Goal: Task Accomplishment & Management: Complete application form

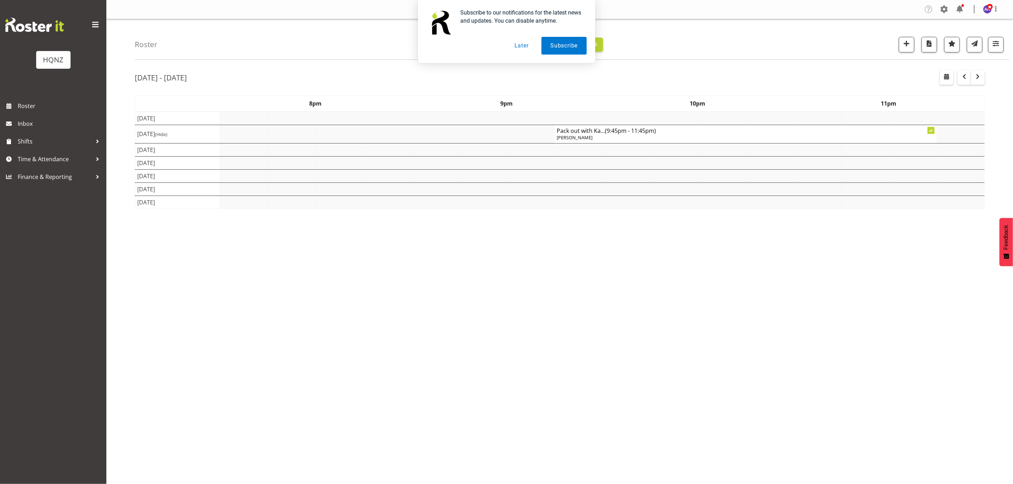
click at [505, 302] on div "Aug 21st - 27th, 2025 August 21 - 27, 2025 Today Day Week Fortnight Month calen…" at bounding box center [574, 207] width 878 height 284
click at [518, 47] on button "Later" at bounding box center [522, 46] width 32 height 18
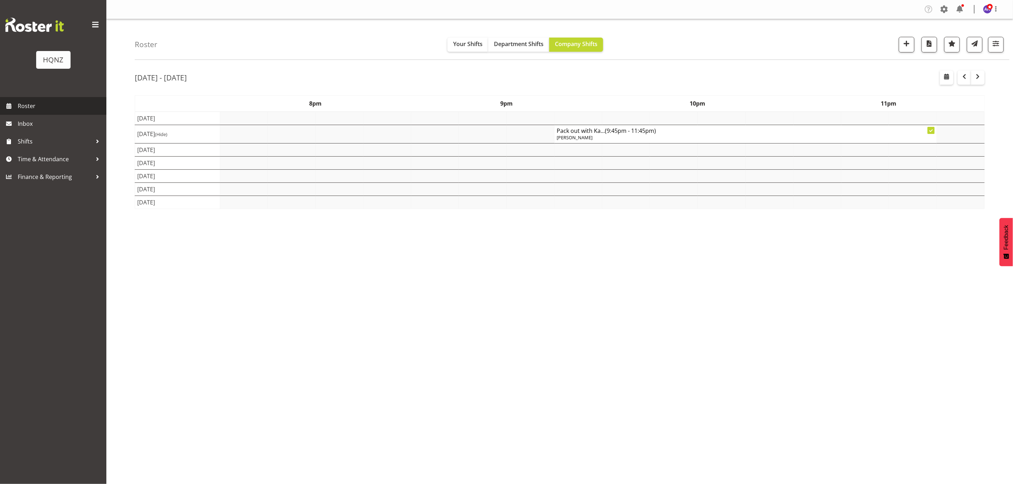
click at [32, 109] on span "Roster" at bounding box center [60, 106] width 85 height 11
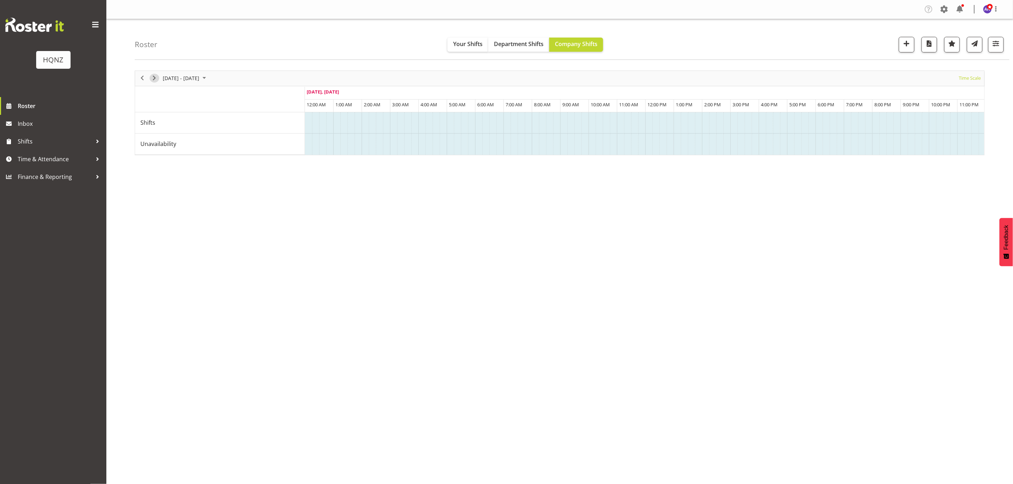
click at [154, 79] on span "Next" at bounding box center [154, 78] width 9 height 9
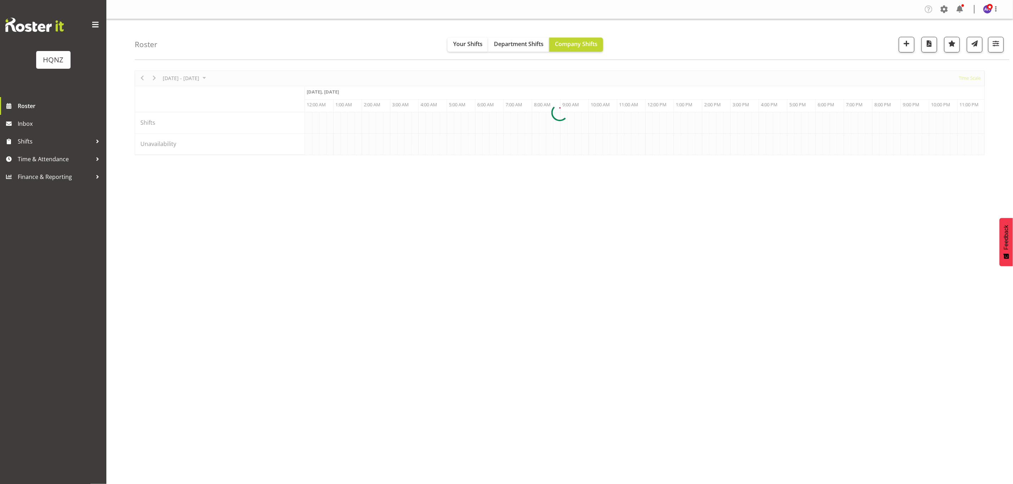
click at [154, 79] on div "Timeline Week of August 28, 2025" at bounding box center [559, 113] width 849 height 84
click at [154, 79] on div at bounding box center [560, 113] width 850 height 85
click at [154, 79] on div "Aug 28 - Sep 03, 2025 Today Timeline Day Timeline Week Timeline Fortnight Timel…" at bounding box center [560, 113] width 850 height 85
click at [154, 79] on span "Next" at bounding box center [154, 78] width 9 height 9
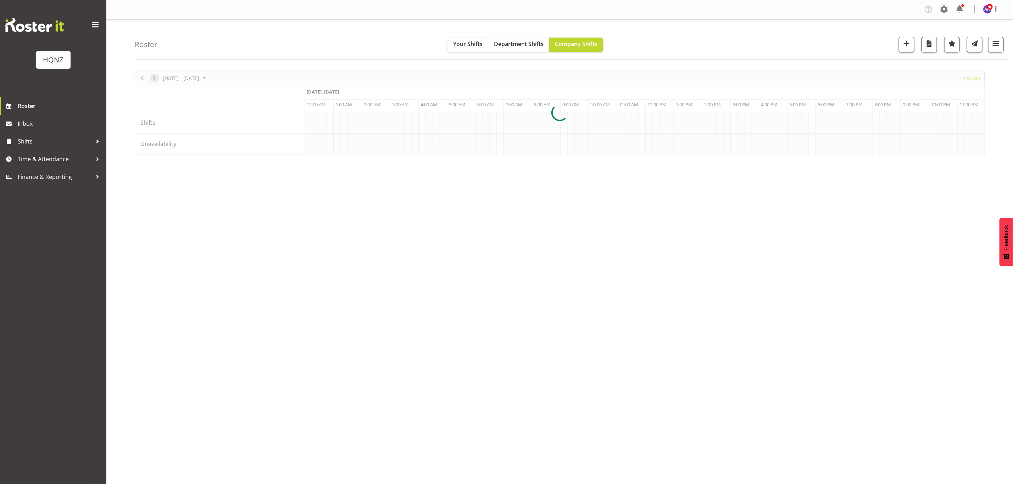
click at [154, 79] on div at bounding box center [560, 113] width 850 height 85
click at [155, 78] on span "Next" at bounding box center [154, 78] width 9 height 9
click at [143, 77] on span "Previous" at bounding box center [142, 78] width 9 height 9
click at [619, 119] on div "Paramount Liquor ( 09:00 AM - 06:00 PM )" at bounding box center [658, 116] width 252 height 7
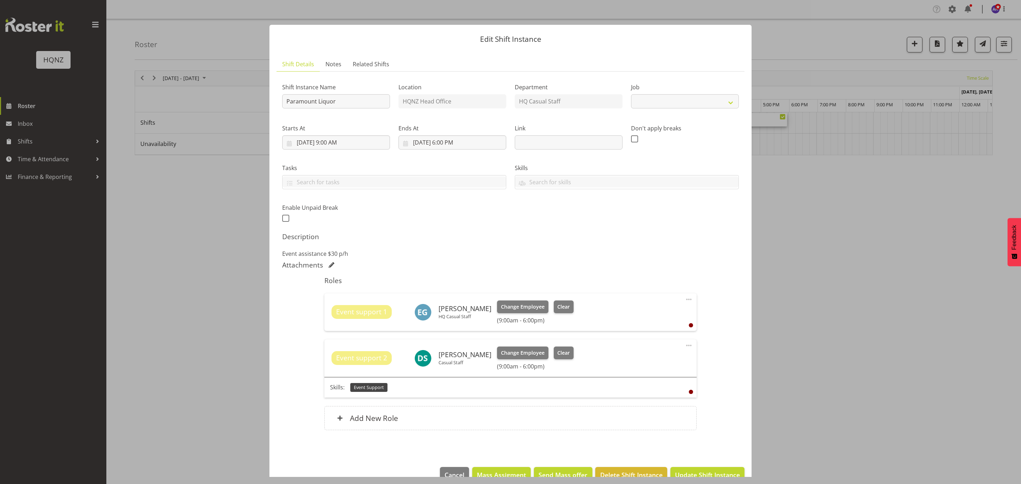
select select "10457"
click at [340, 102] on input "Paramount Liquor" at bounding box center [336, 101] width 108 height 14
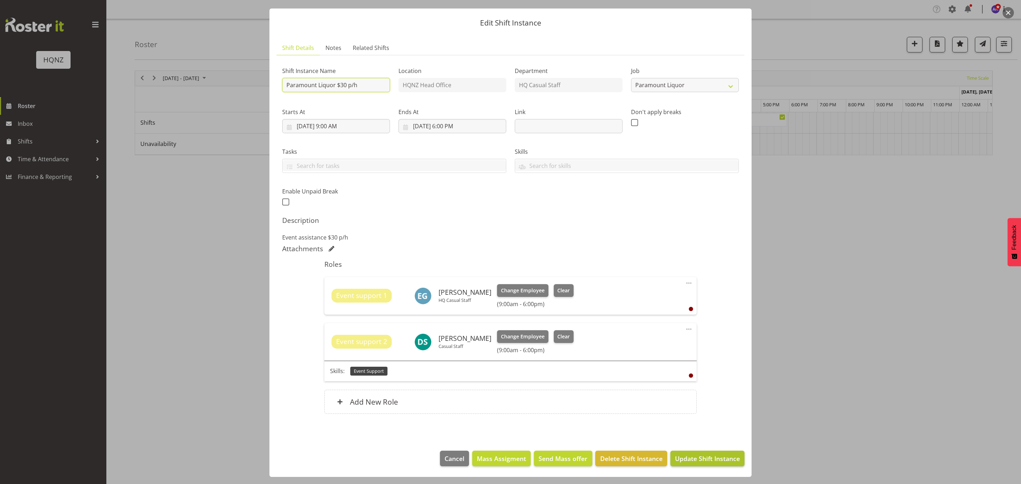
type input "Paramount Liquor $30 p/h"
click at [690, 458] on span "Update Shift Instance" at bounding box center [707, 458] width 65 height 9
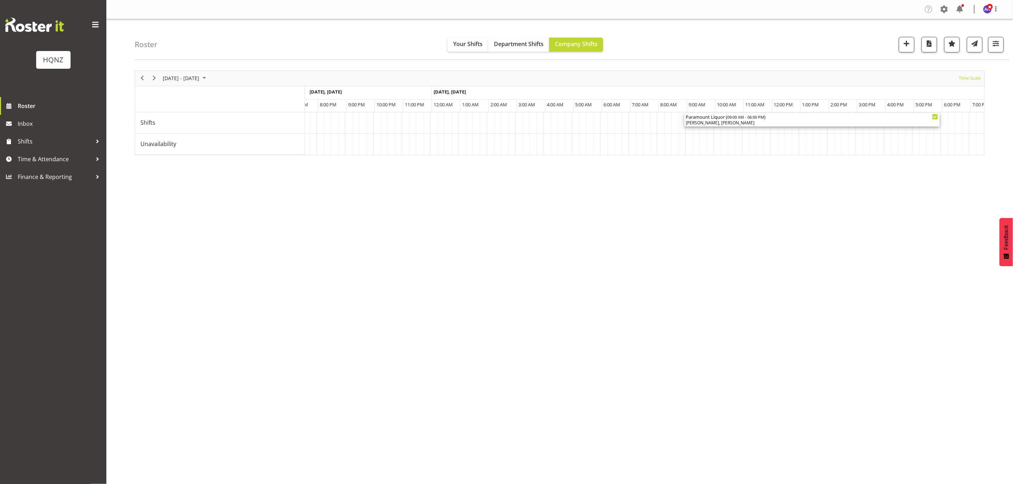
click at [746, 119] on span "09:00 AM - 06:00 PM" at bounding box center [745, 117] width 37 height 6
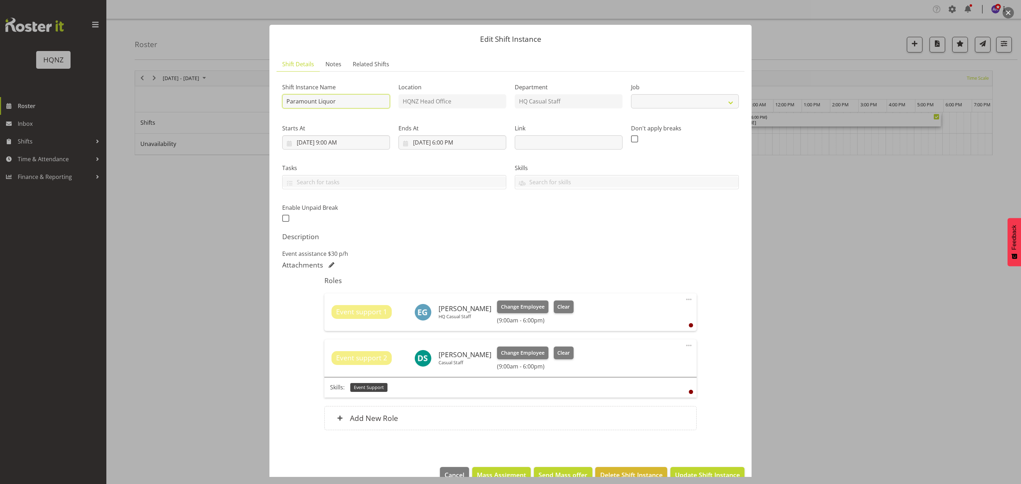
click at [351, 105] on input "Paramount Liquor" at bounding box center [336, 101] width 108 height 14
select select "10457"
type input "Paramount Liquor $30 p/h"
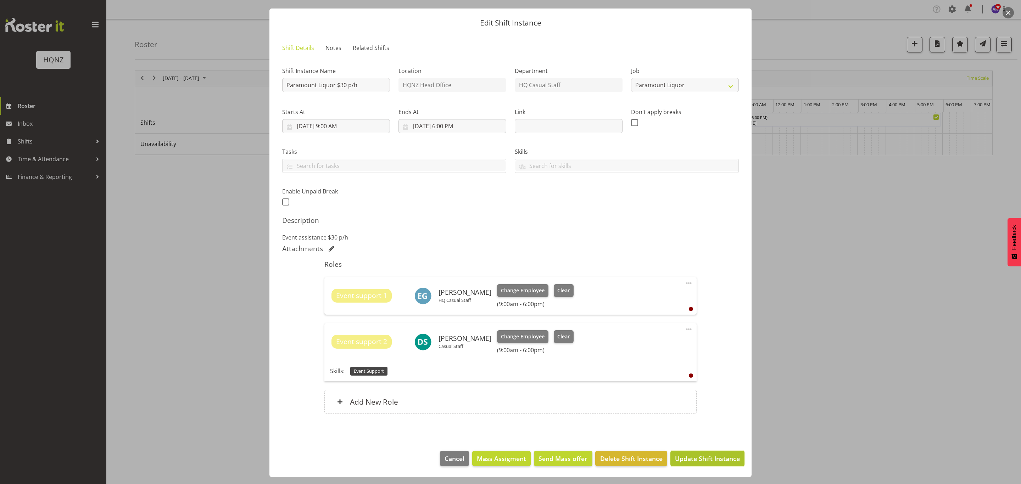
click at [686, 455] on span "Update Shift Instance" at bounding box center [707, 458] width 65 height 9
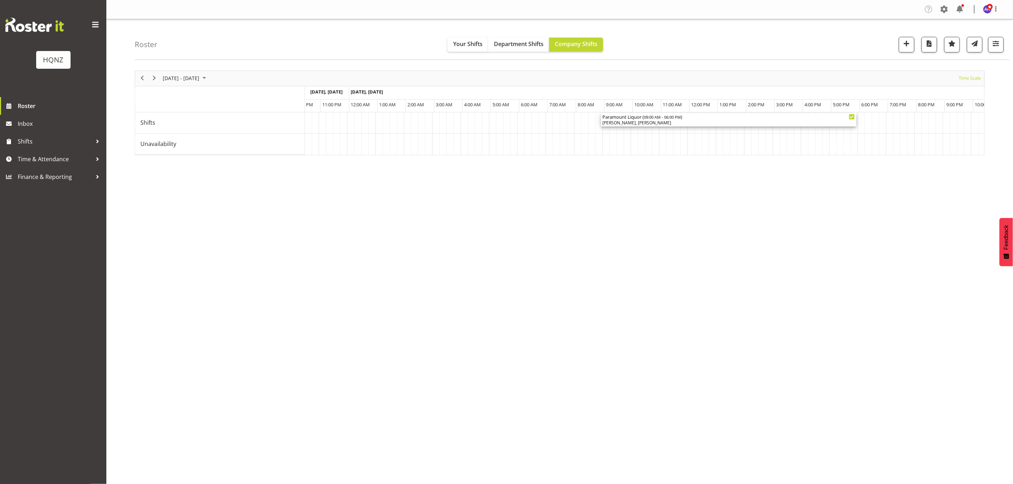
click at [743, 121] on div "[PERSON_NAME], [PERSON_NAME]" at bounding box center [728, 123] width 252 height 6
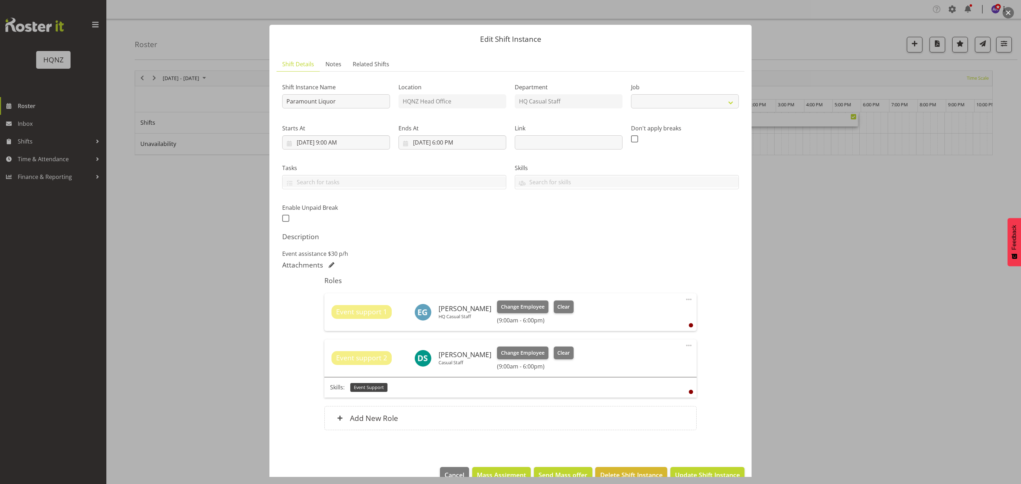
select select "10457"
click at [357, 97] on input "Paramount Liquor" at bounding box center [336, 101] width 108 height 14
click at [377, 107] on input "Paramount Liquor $30 p/h" at bounding box center [336, 101] width 108 height 14
type input "Paramount Liquor $30 p/h"
click at [362, 149] on input "9/17/2025, 9:00 AM" at bounding box center [336, 142] width 108 height 14
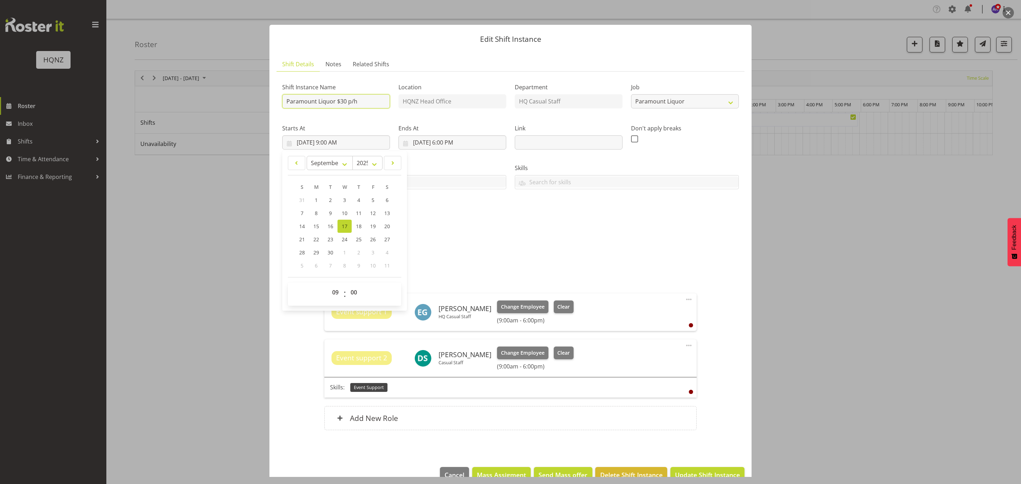
click at [369, 102] on input "Paramount Liquor $30 p/h" at bounding box center [336, 101] width 108 height 14
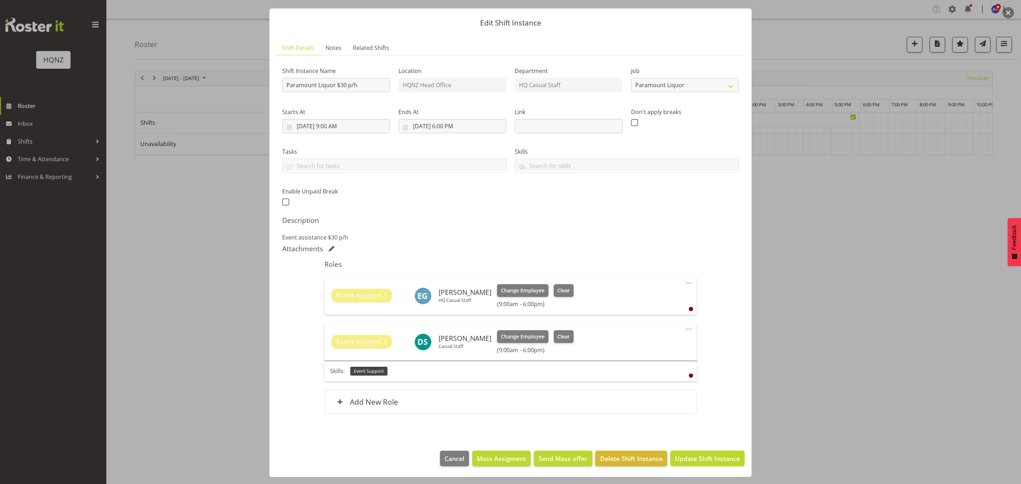
click at [701, 457] on span "Update Shift Instance" at bounding box center [707, 458] width 65 height 9
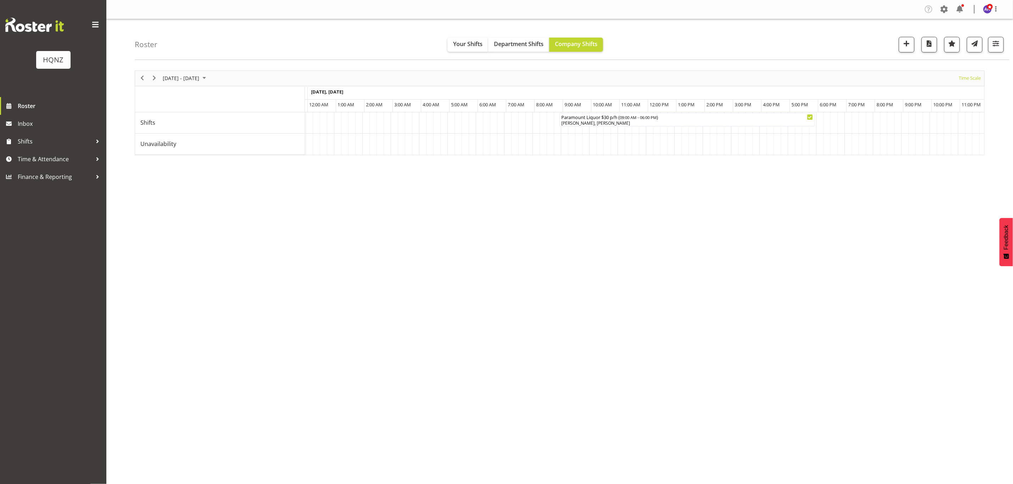
click at [859, 147] on td "Timeline Week of September 11, 2025" at bounding box center [862, 144] width 7 height 21
click at [155, 79] on span "Next" at bounding box center [154, 78] width 9 height 9
click at [596, 125] on td "Timeline Week of September 18, 2025" at bounding box center [599, 122] width 7 height 21
click at [907, 46] on span "button" at bounding box center [906, 43] width 9 height 9
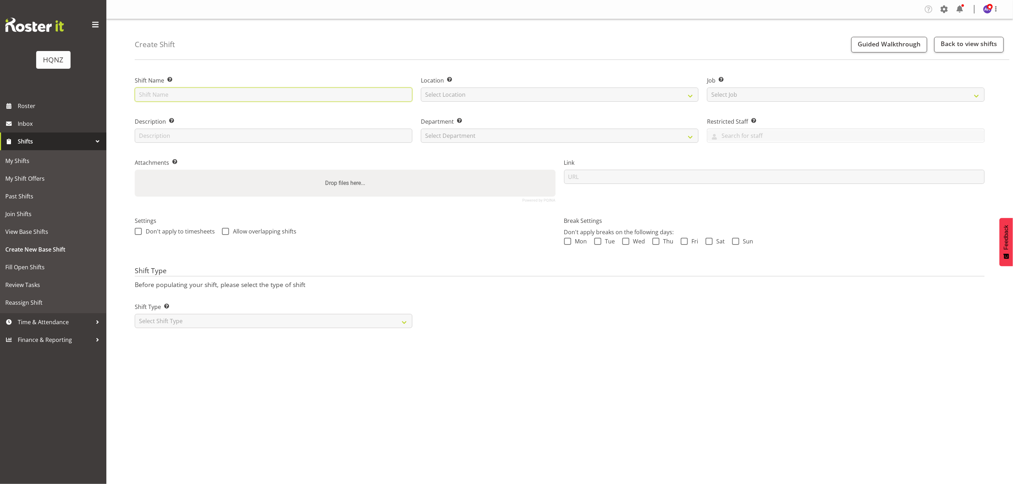
click at [290, 94] on input "text" at bounding box center [274, 95] width 278 height 14
type input "Paramount Pack down"
click at [479, 94] on select "Select Location HQNZ Head Office" at bounding box center [560, 95] width 278 height 14
select select "129"
click at [421, 88] on select "Select Location HQNZ Head Office" at bounding box center [560, 95] width 278 height 14
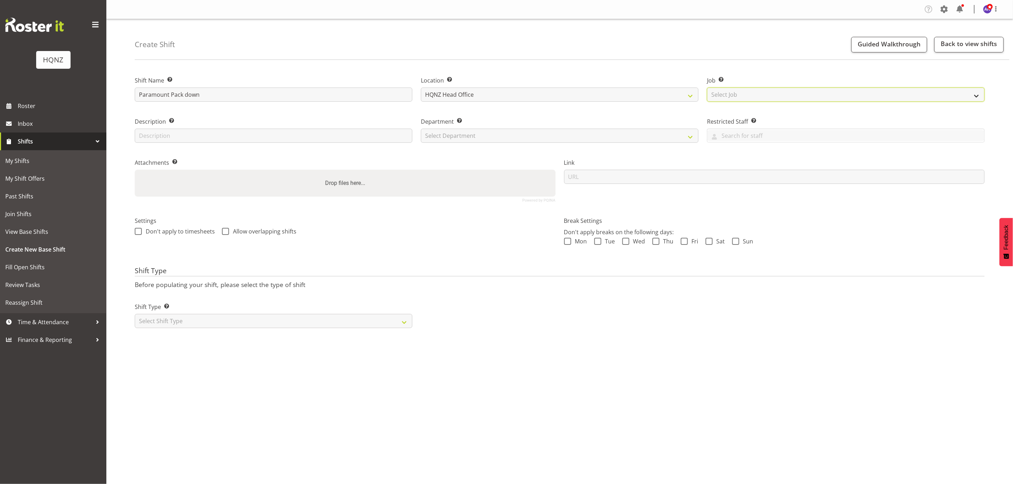
click at [711, 95] on select "Select Job Create new job Auto Super Shoppes Buddle Findlay Carsales Crowne Pla…" at bounding box center [846, 95] width 278 height 14
select select "10457"
click at [707, 88] on select "Select Job Create new job Auto Super Shoppes Buddle Findlay Carsales Crowne Pla…" at bounding box center [846, 95] width 278 height 14
click at [200, 130] on input "text" at bounding box center [274, 136] width 278 height 14
type input "Event Pack Down"
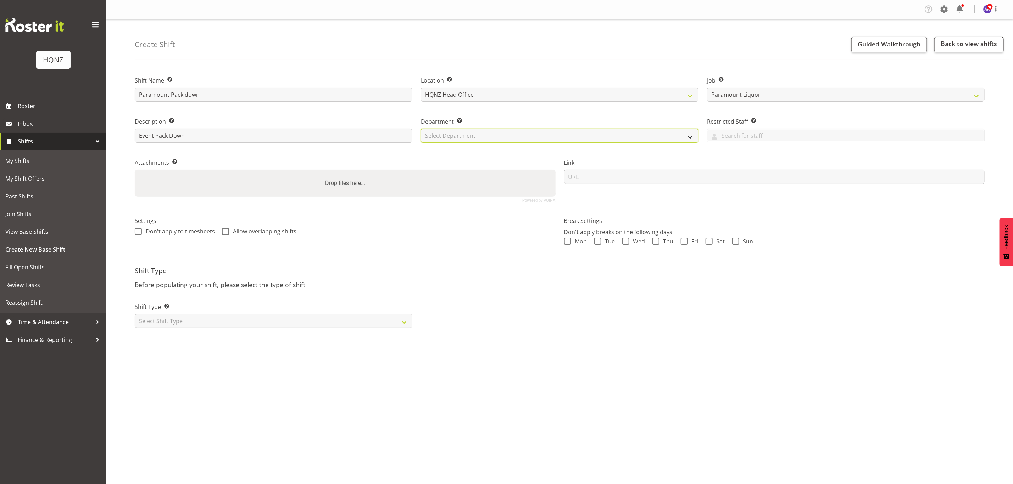
click at [533, 132] on select "Select Department HQ Casual Staff" at bounding box center [560, 136] width 278 height 14
click at [518, 158] on div "Attachments Add any relevant attachments to the shift (e.g. Health & Safety Pla…" at bounding box center [344, 178] width 429 height 58
click at [186, 319] on select "Select Shift Type One Off Shift Recurring Shift Rotating Shift" at bounding box center [274, 321] width 278 height 14
select select "one_off"
click at [135, 315] on select "Select Shift Type One Off Shift Recurring Shift Rotating Shift" at bounding box center [274, 321] width 278 height 14
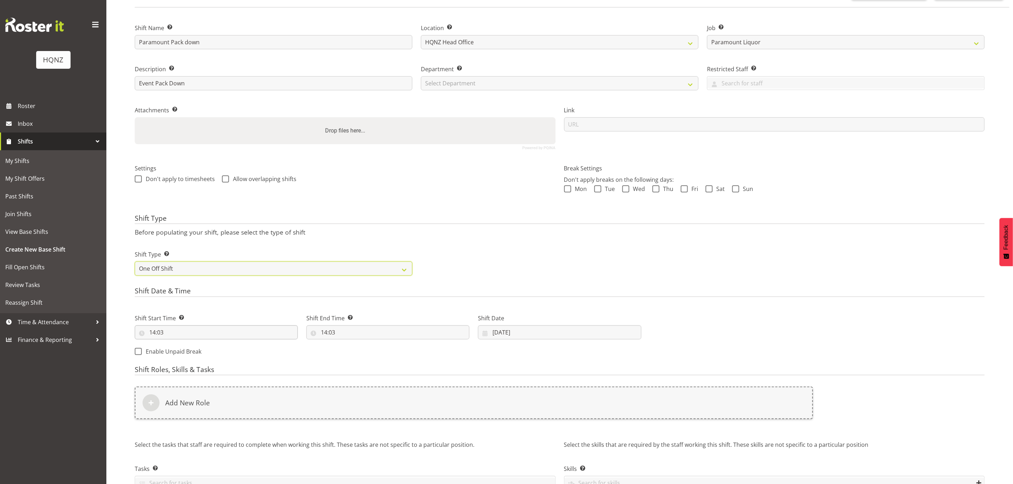
scroll to position [53, 0]
click at [193, 331] on input "14:03" at bounding box center [216, 332] width 163 height 14
click at [187, 351] on select "00 01 02 03 04 05 06 07 08 09 10 11 12 13 14 15 16 17 18 19 20 21 22 23" at bounding box center [183, 350] width 16 height 14
select select "10"
click at [175, 344] on select "00 01 02 03 04 05 06 07 08 09 10 11 12 13 14 15 16 17 18 19 20 21 22 23" at bounding box center [183, 350] width 16 height 14
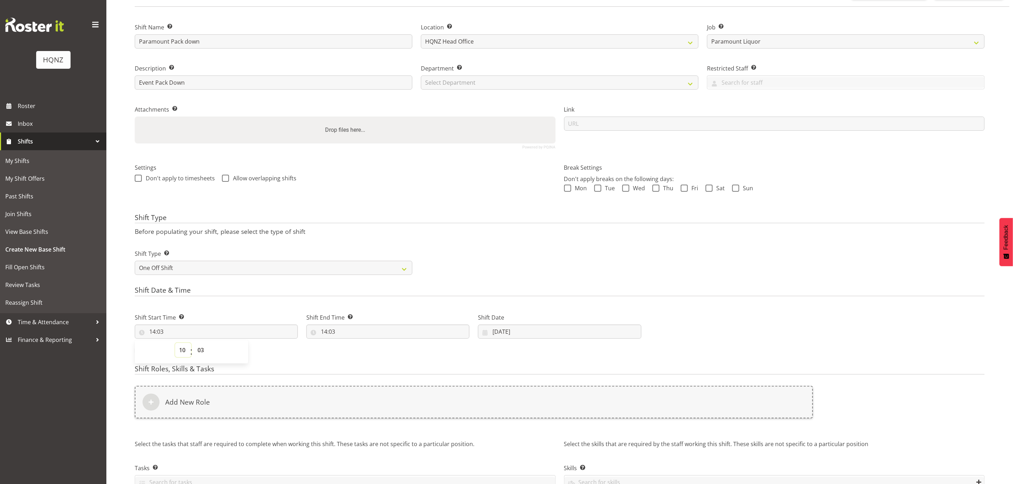
type input "10:03"
click at [204, 349] on select "00 01 02 03 04 05 06 07 08 09 10 11 12 13 14 15 16 17 18 19 20 21 22 23 24 25 2…" at bounding box center [202, 350] width 16 height 14
select select "0"
click at [194, 344] on select "00 01 02 03 04 05 06 07 08 09 10 11 12 13 14 15 16 17 18 19 20 21 22 23 24 25 2…" at bounding box center [202, 350] width 16 height 14
type input "10:00"
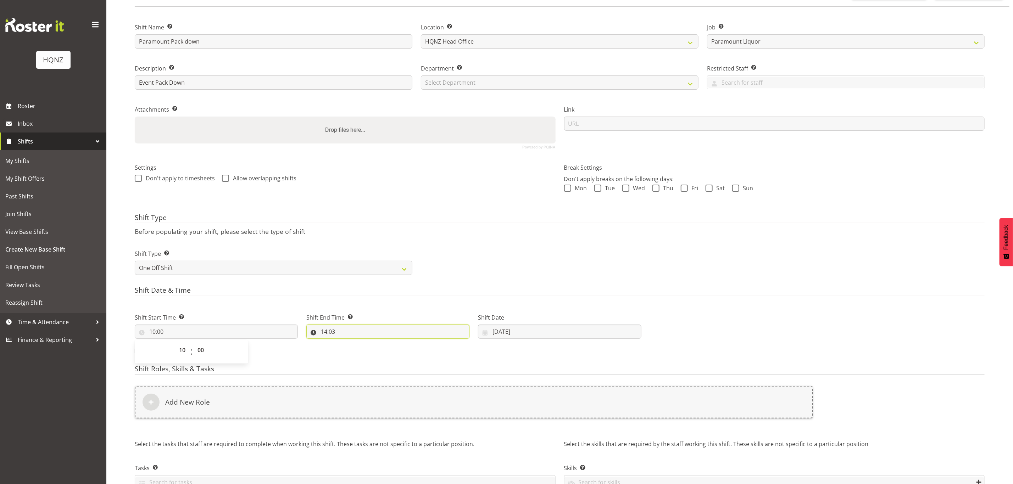
click at [339, 328] on input "14:03" at bounding box center [387, 332] width 163 height 14
click at [355, 351] on select "00 01 02 03 04 05 06 07 08 09 10 11 12 13 14 15 16 17 18 19 20 21 22 23" at bounding box center [355, 350] width 16 height 14
click at [354, 351] on select "00 01 02 03 04 05 06 07 08 09 10 11 12 13 14 15 16 17 18 19 20 21 22 23" at bounding box center [355, 350] width 16 height 14
click at [368, 351] on select "00 01 02 03 04 05 06 07 08 09 10 11 12 13 14 15 16 17 18 19 20 21 22 23 24 25 2…" at bounding box center [373, 350] width 16 height 14
select select "0"
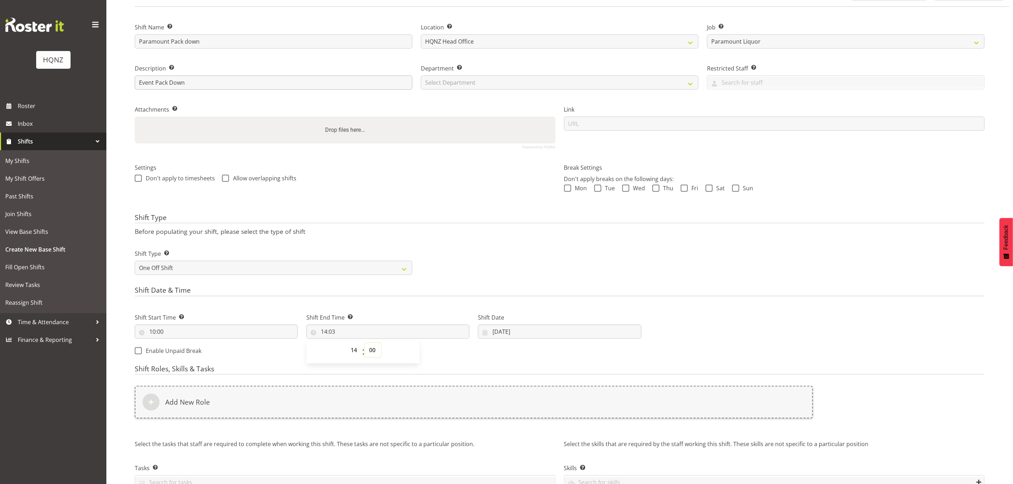
click at [365, 344] on select "00 01 02 03 04 05 06 07 08 09 10 11 12 13 14 15 16 17 18 19 20 21 22 23 24 25 2…" at bounding box center [373, 350] width 16 height 14
type input "14:00"
drag, startPoint x: 428, startPoint y: 376, endPoint x: 424, endPoint y: 368, distance: 8.7
click at [428, 376] on div "Shift Roles, Skills & Tasks Add New Role Select the tasks that staff are requir…" at bounding box center [560, 433] width 850 height 136
click at [423, 364] on form "Shift Name Enter a name for the shift (e.g. Day Shift). Paramount Pack down Loc…" at bounding box center [560, 263] width 850 height 501
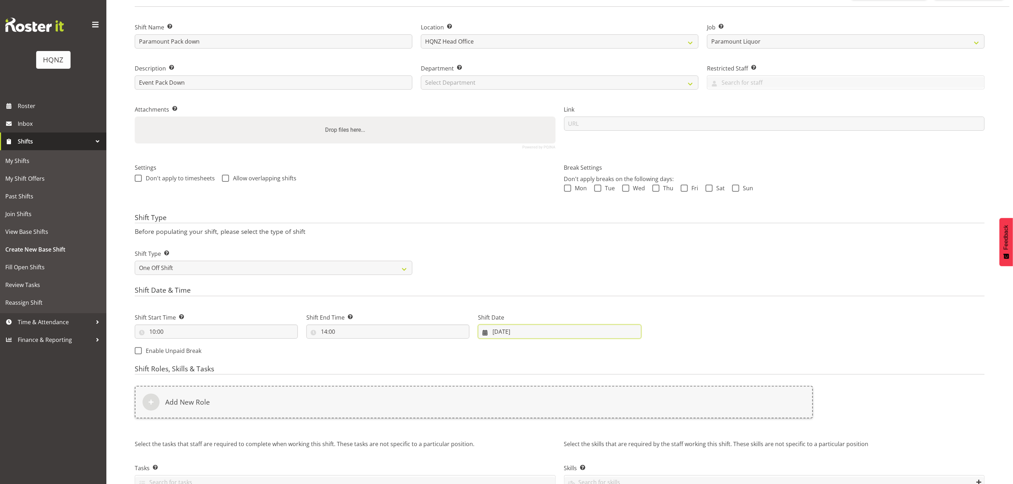
click at [510, 328] on input "21/08/2025" at bounding box center [559, 332] width 163 height 14
click at [600, 351] on link at bounding box center [593, 352] width 18 height 14
click at [492, 351] on span at bounding box center [492, 352] width 9 height 9
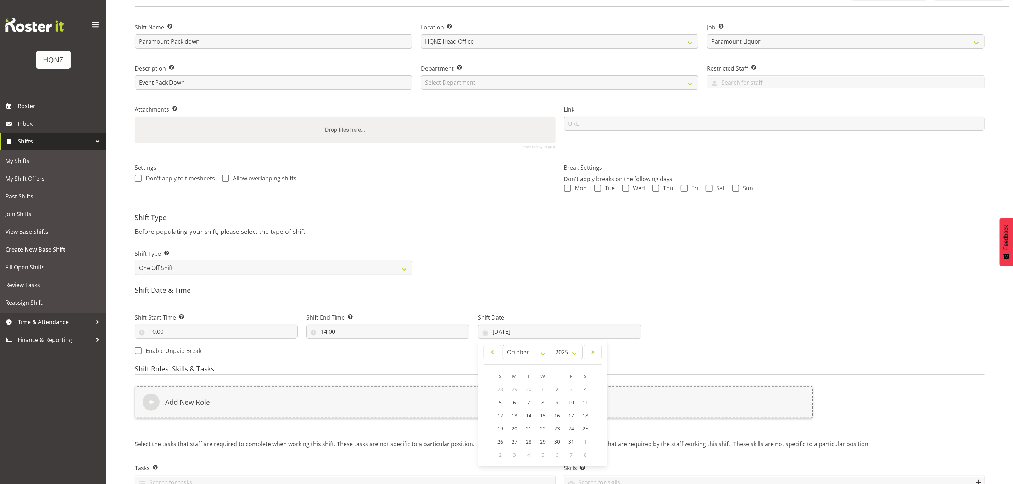
click at [491, 351] on span at bounding box center [492, 352] width 9 height 9
select select "8"
click at [560, 417] on span "18" at bounding box center [557, 415] width 6 height 7
type input "18/09/2025"
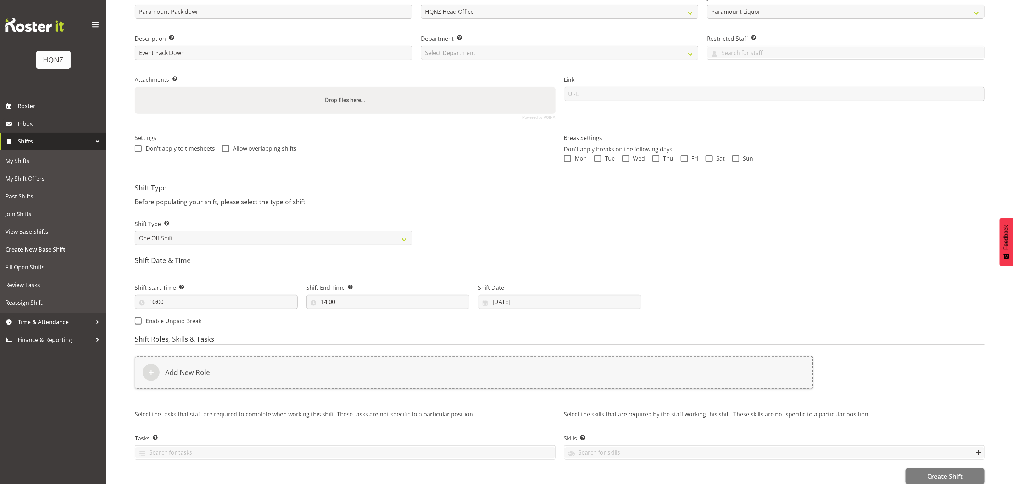
scroll to position [97, 0]
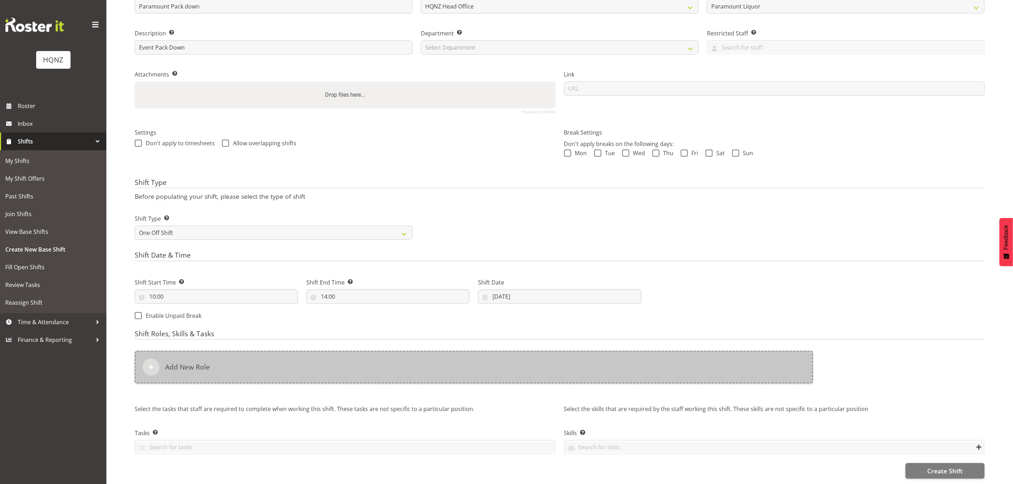
click at [292, 364] on div "Add New Role" at bounding box center [474, 367] width 678 height 33
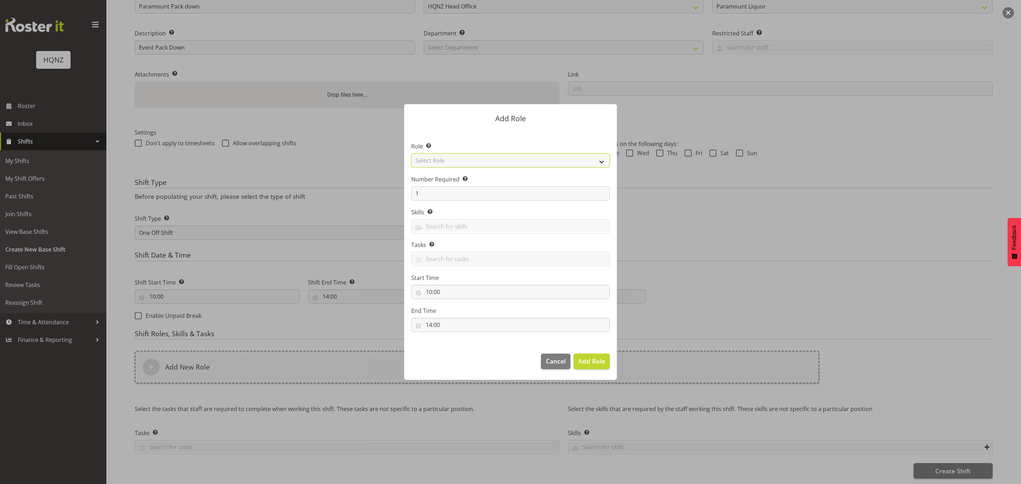
click at [462, 160] on select "Select Role Activity host Airport arrivals/departures Cleaning Event support Te…" at bounding box center [510, 161] width 199 height 14
select select "250"
click at [411, 154] on select "Select Role Activity host Airport arrivals/departures Cleaning Event support Te…" at bounding box center [510, 161] width 199 height 14
click at [456, 196] on input "1" at bounding box center [510, 194] width 199 height 14
click at [590, 358] on span "Add Role" at bounding box center [591, 361] width 27 height 9
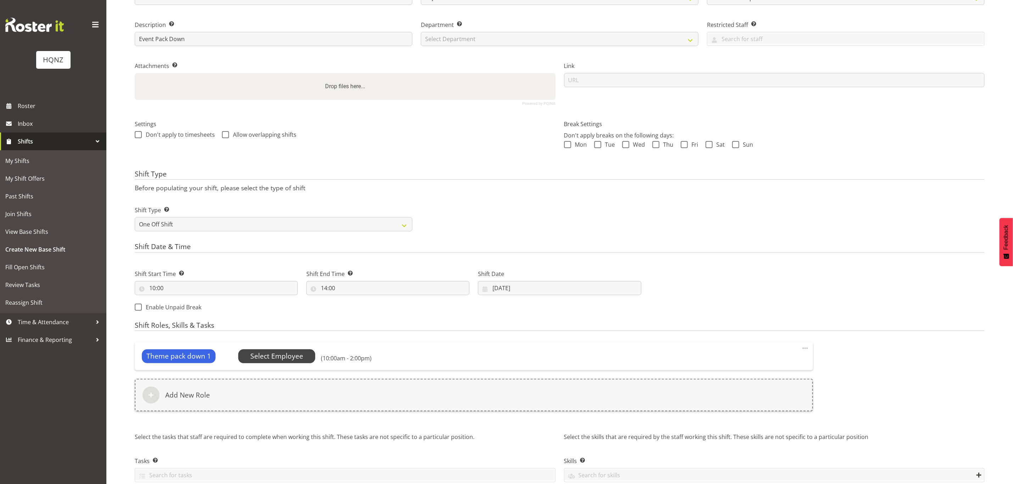
click at [294, 357] on span "Select Employee" at bounding box center [276, 356] width 53 height 10
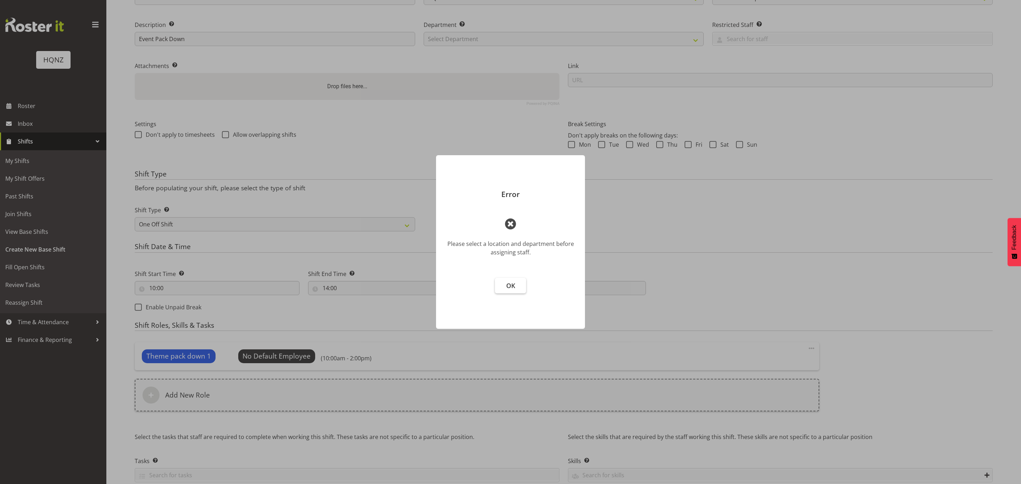
click at [520, 283] on button "OK" at bounding box center [510, 286] width 31 height 16
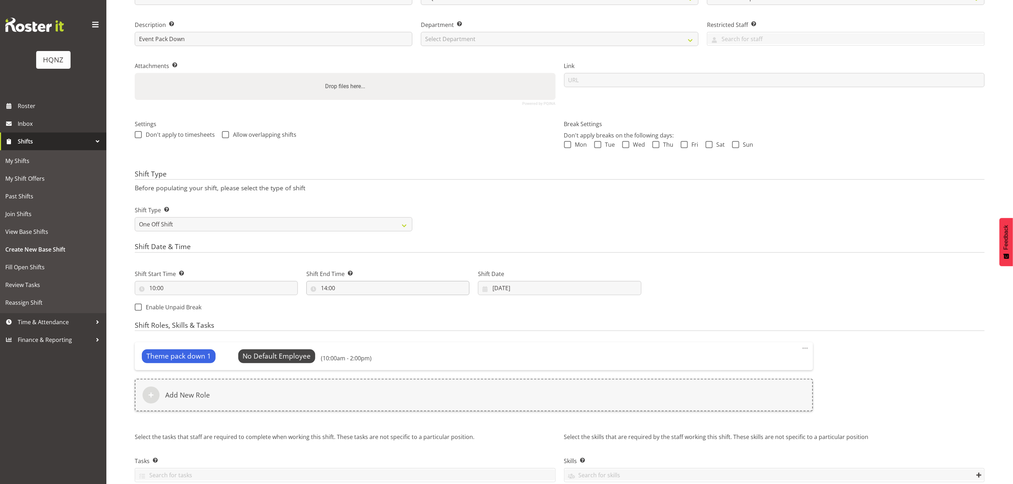
scroll to position [133, 0]
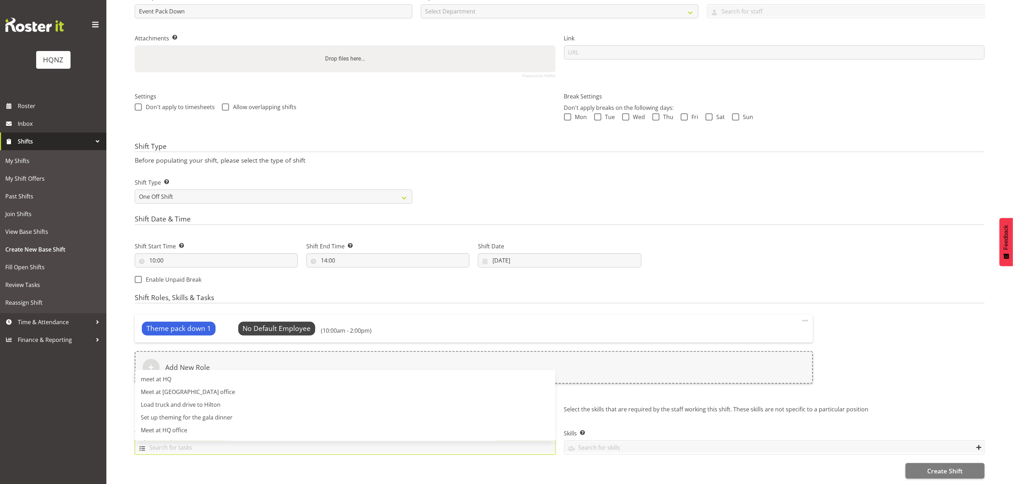
click at [271, 442] on input "text" at bounding box center [345, 447] width 420 height 11
click at [191, 424] on link "Meet at HQ office" at bounding box center [345, 430] width 420 height 13
click at [596, 444] on input "text" at bounding box center [775, 447] width 420 height 11
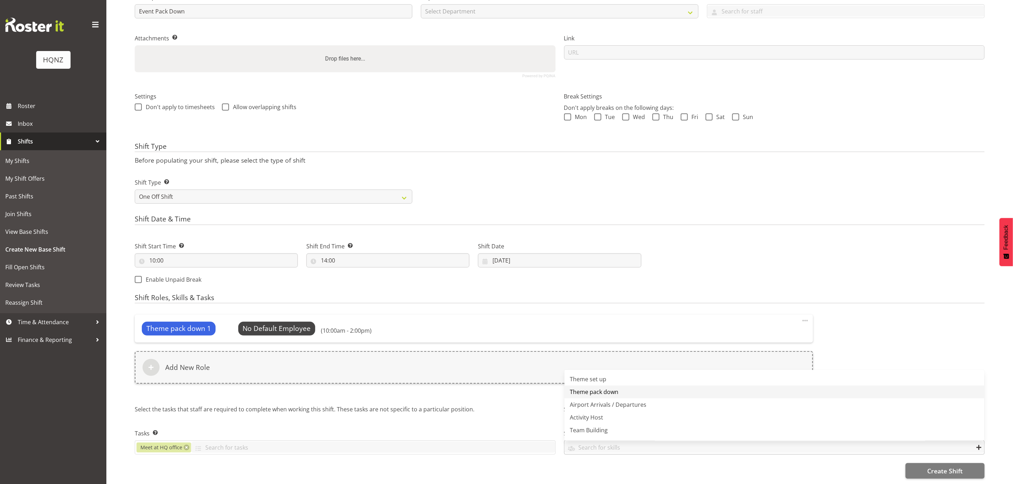
click at [604, 388] on span "Theme pack down" at bounding box center [594, 392] width 49 height 8
click at [276, 324] on span "Select Employee" at bounding box center [276, 329] width 53 height 10
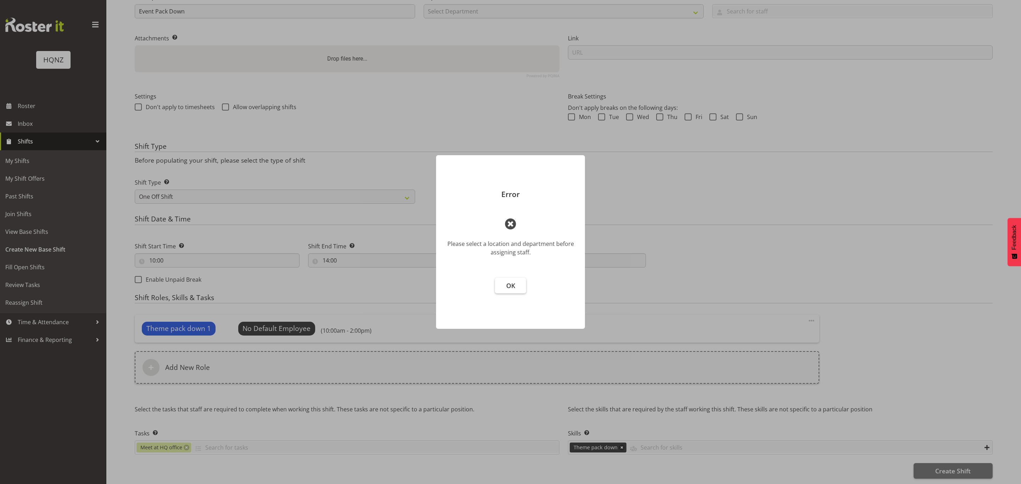
click at [508, 279] on button "OK" at bounding box center [510, 286] width 31 height 16
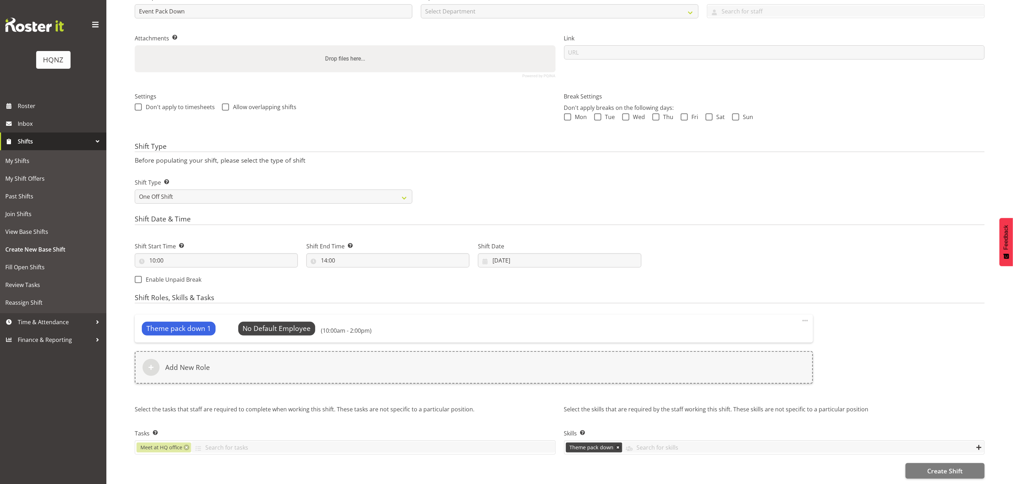
scroll to position [0, 0]
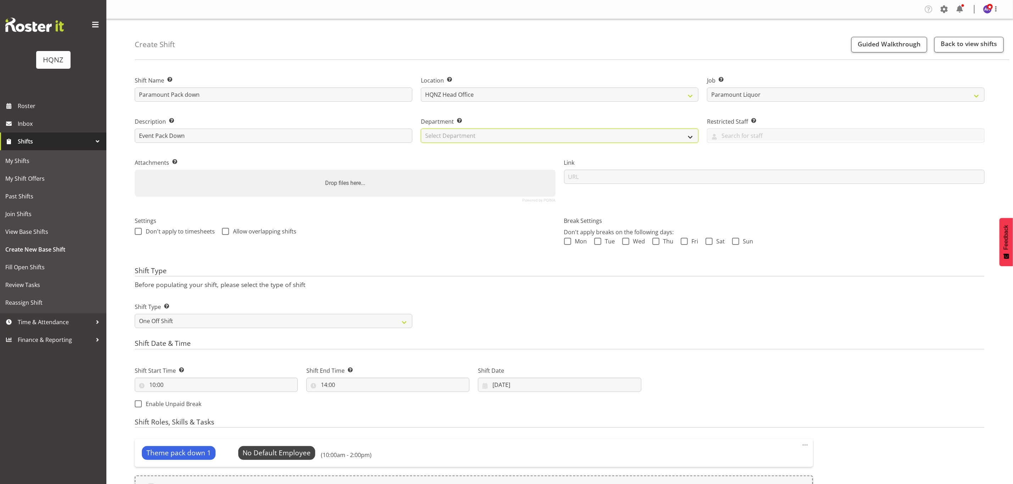
click at [485, 136] on select "Select Department HQ Casual Staff" at bounding box center [560, 136] width 278 height 14
select select "127"
click at [421, 129] on select "Select Department HQ Casual Staff" at bounding box center [560, 136] width 278 height 14
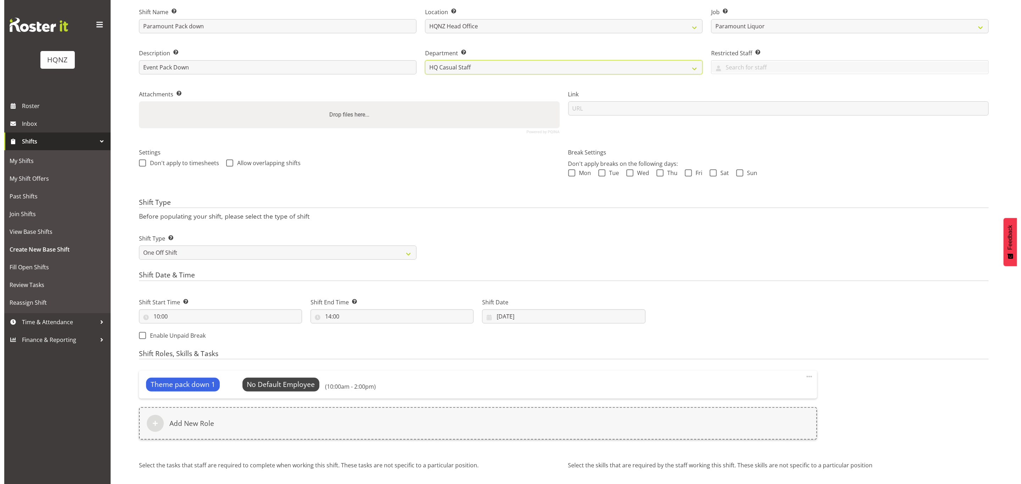
scroll to position [133, 0]
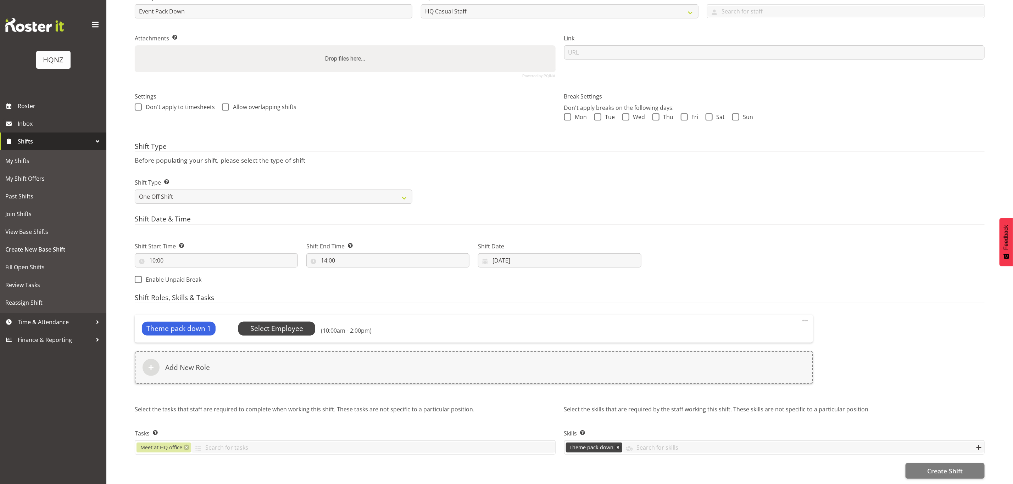
click at [298, 324] on span "Select Employee" at bounding box center [276, 329] width 53 height 10
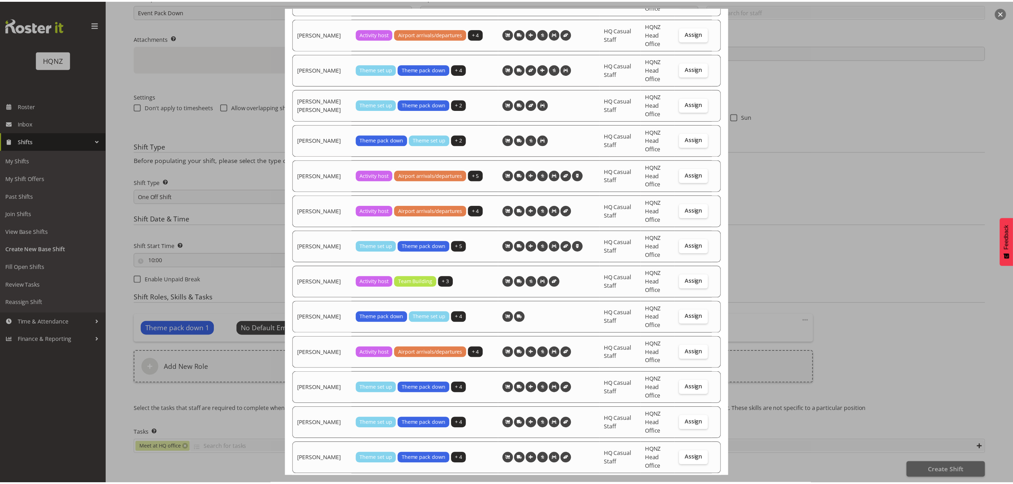
scroll to position [213, 0]
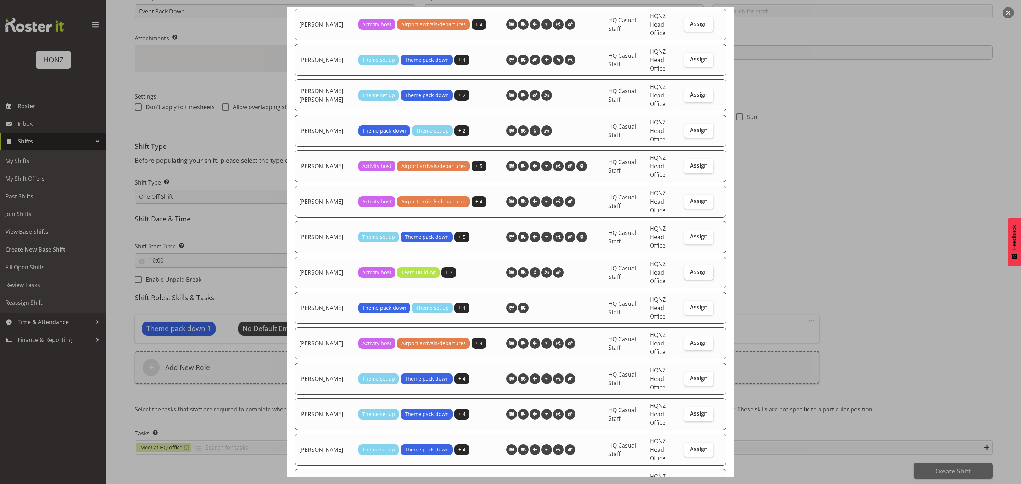
click at [690, 272] on span "Assign" at bounding box center [699, 271] width 18 height 7
click at [689, 272] on input "Assign" at bounding box center [686, 272] width 5 height 5
checkbox input "true"
click at [850, 301] on div at bounding box center [510, 242] width 1021 height 484
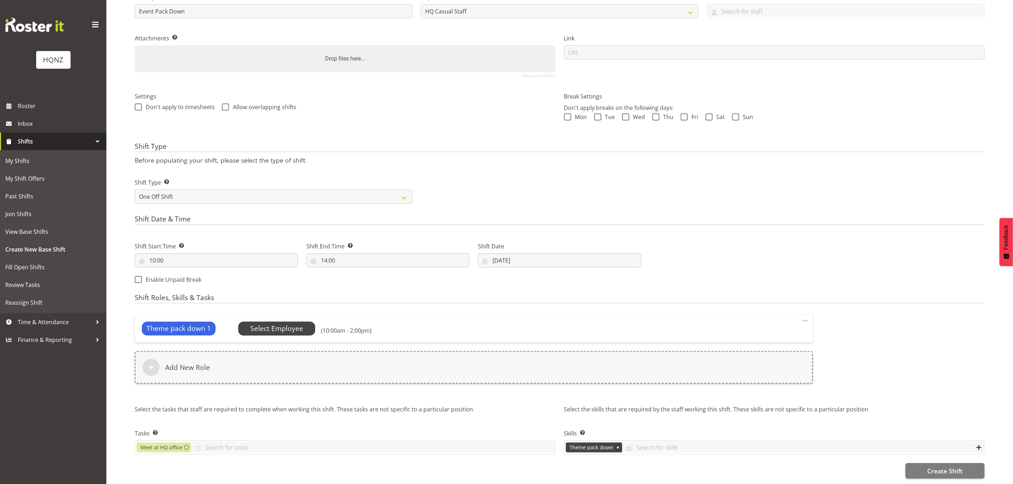
click at [291, 326] on span "Select Employee" at bounding box center [276, 329] width 53 height 10
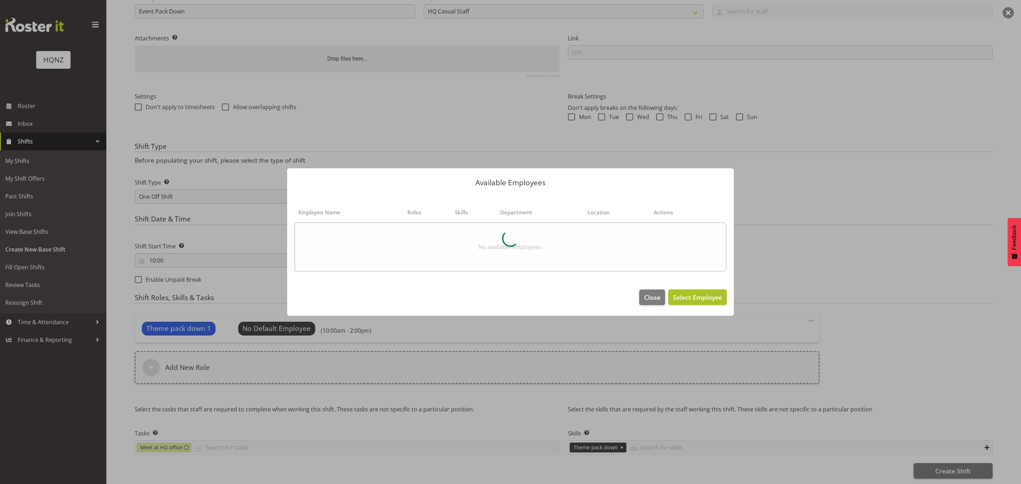
click at [722, 296] on span "Select Employee" at bounding box center [697, 297] width 49 height 9
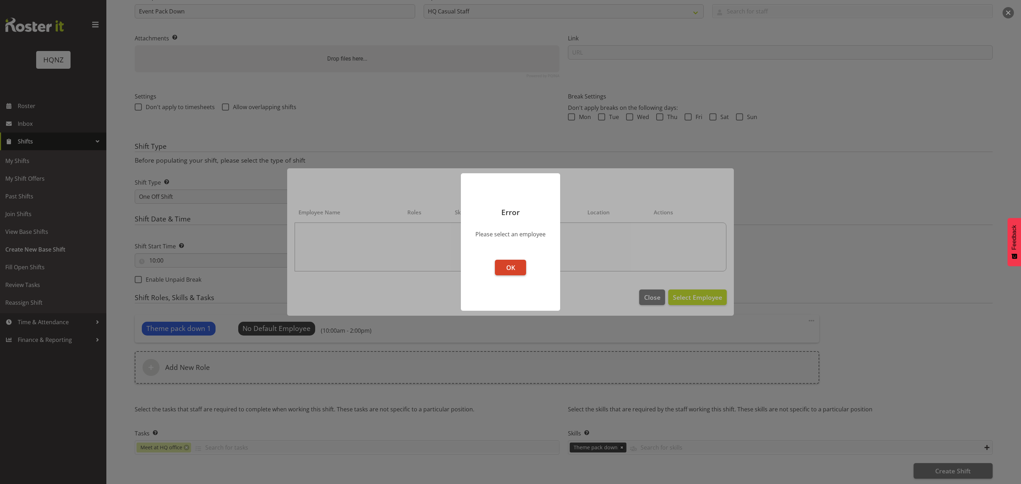
click at [512, 271] on span "OK" at bounding box center [510, 267] width 9 height 9
click at [513, 266] on button "OK" at bounding box center [510, 268] width 31 height 16
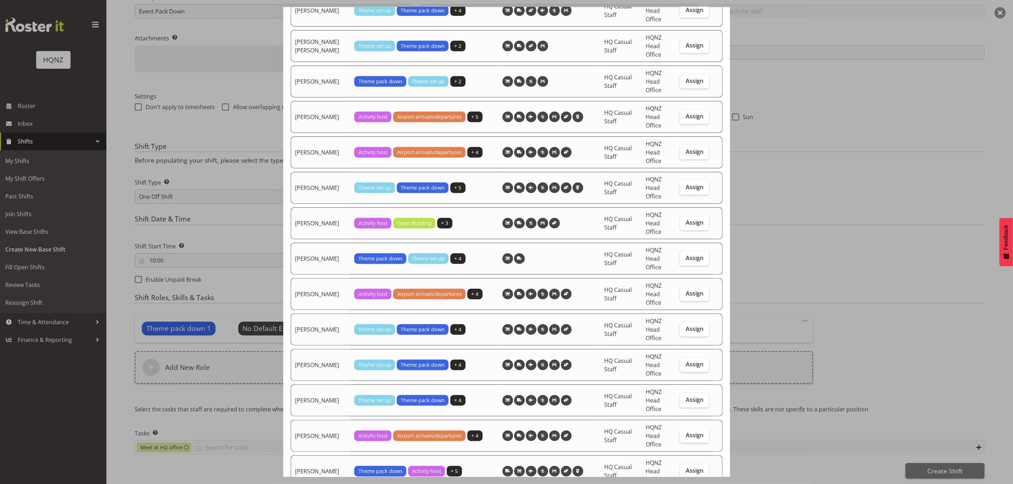
scroll to position [266, 0]
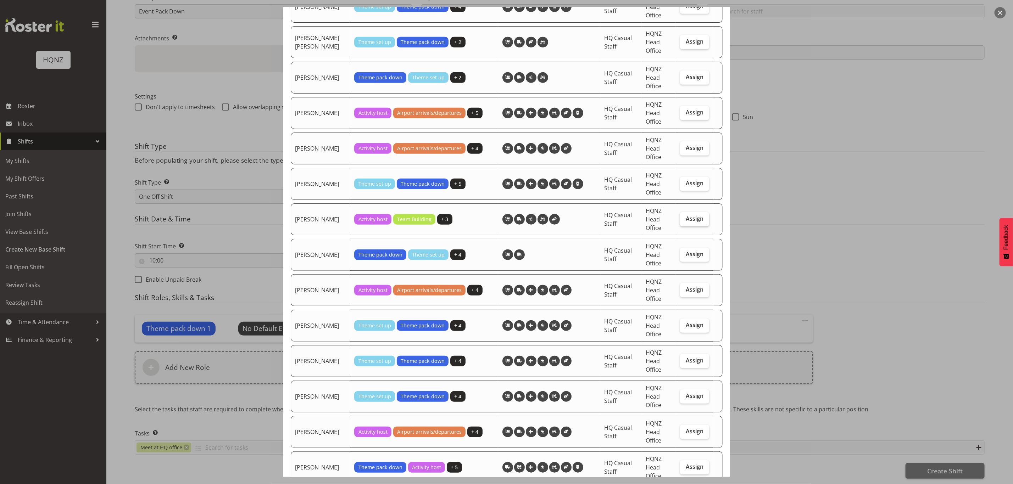
click at [689, 218] on span "Assign" at bounding box center [695, 218] width 18 height 7
click at [685, 218] on input "Assign" at bounding box center [682, 219] width 5 height 5
checkbox input "true"
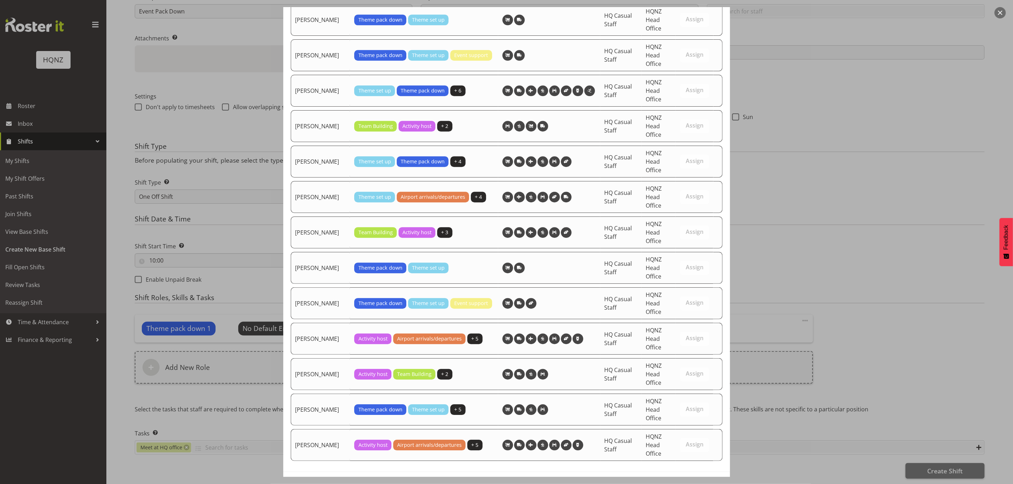
scroll to position [1415, 0]
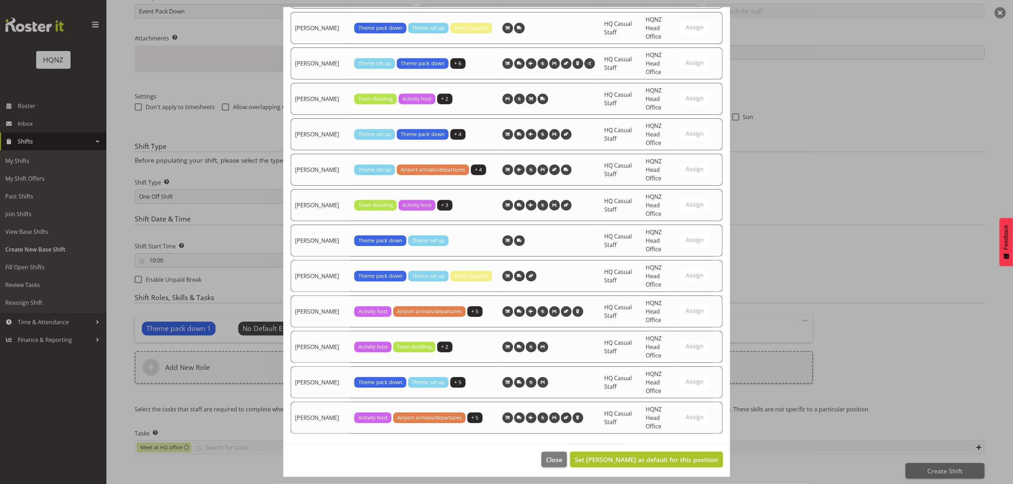
click at [645, 458] on span "Set Damian Smuskiewicz as default for this position" at bounding box center [646, 460] width 143 height 9
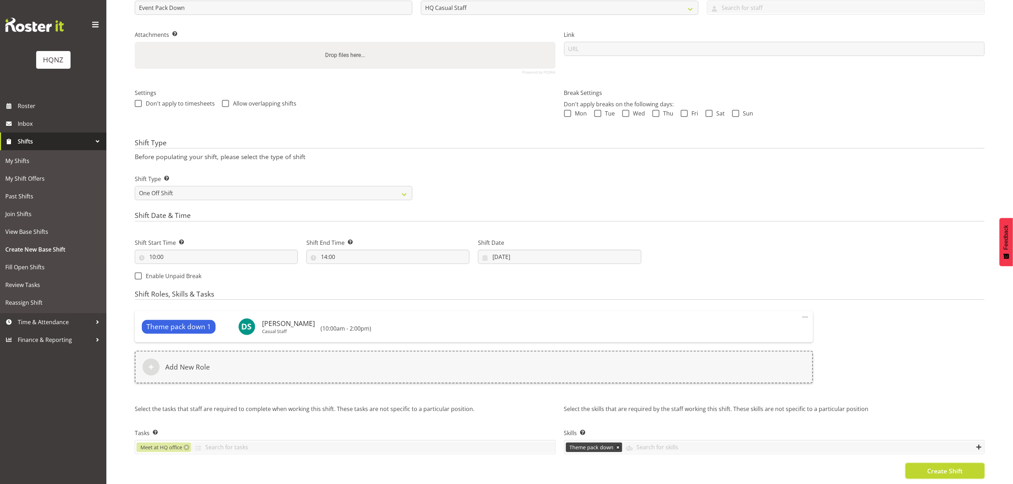
click at [931, 467] on span "Create Shift" at bounding box center [944, 471] width 35 height 9
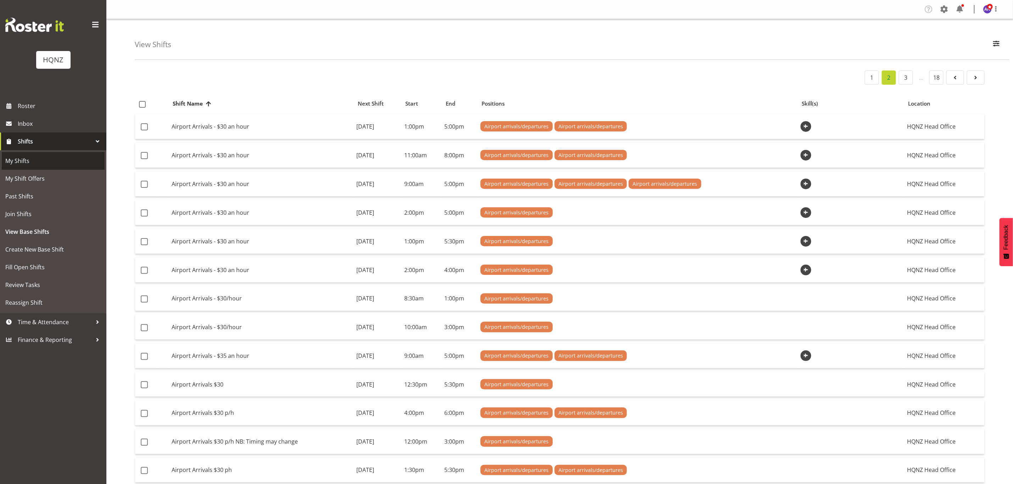
click at [41, 165] on span "My Shifts" at bounding box center [53, 161] width 96 height 11
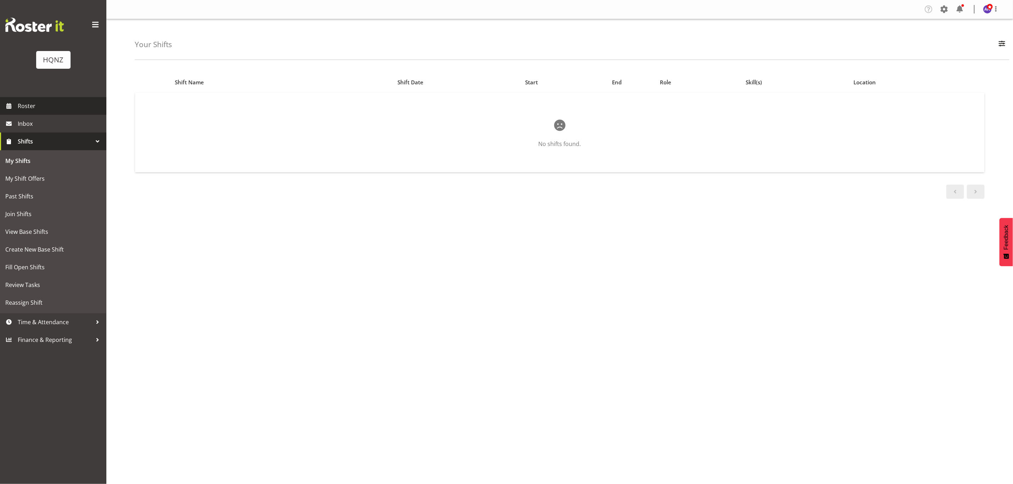
click at [27, 101] on span "Roster" at bounding box center [60, 106] width 85 height 11
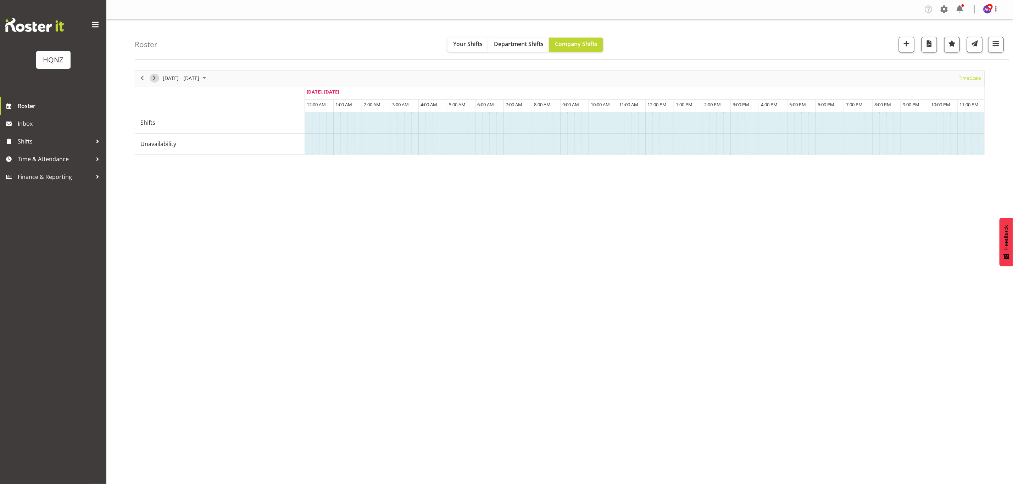
click at [157, 77] on span "Next" at bounding box center [154, 78] width 9 height 9
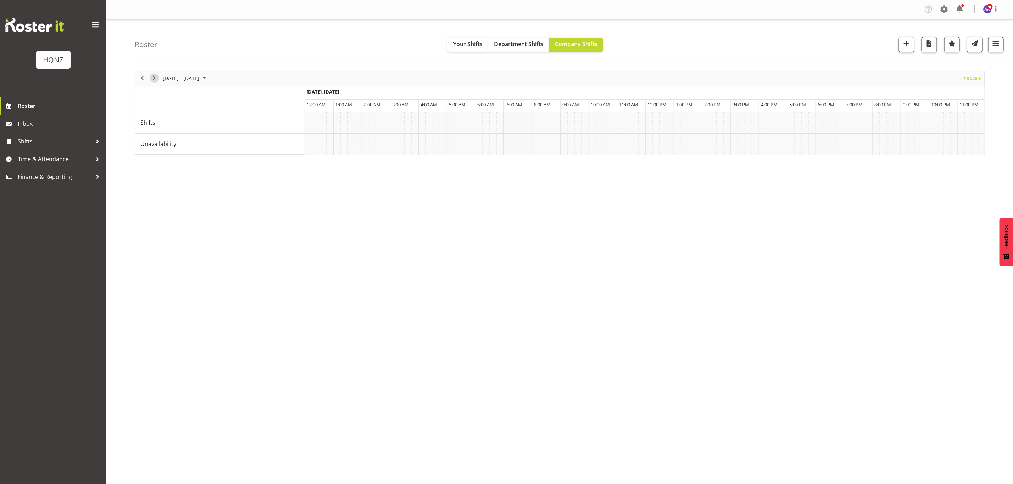
click at [156, 78] on span "Next" at bounding box center [154, 78] width 9 height 9
click at [155, 78] on span "Next" at bounding box center [154, 78] width 9 height 9
click at [642, 121] on div "[PERSON_NAME]" at bounding box center [645, 123] width 111 height 6
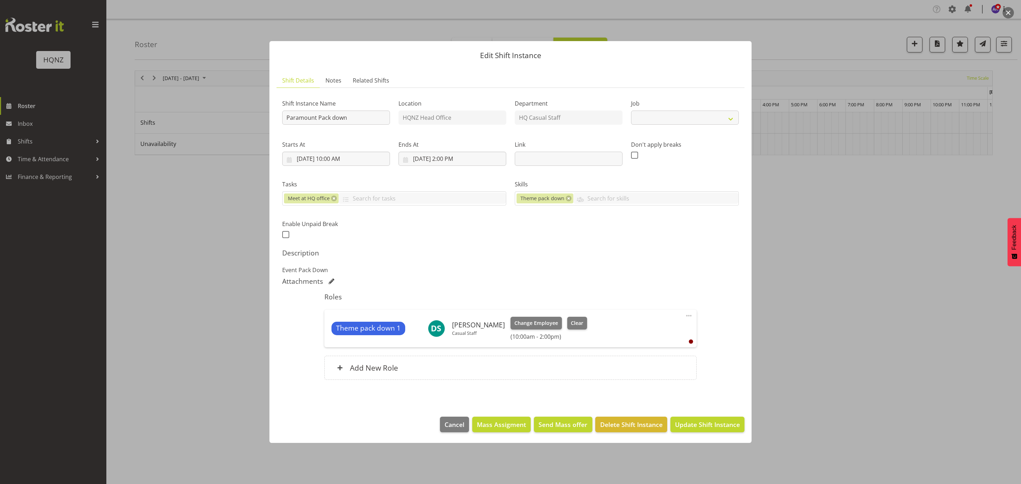
select select "10457"
click at [868, 252] on div at bounding box center [510, 242] width 1021 height 484
